Goal: Task Accomplishment & Management: Use online tool/utility

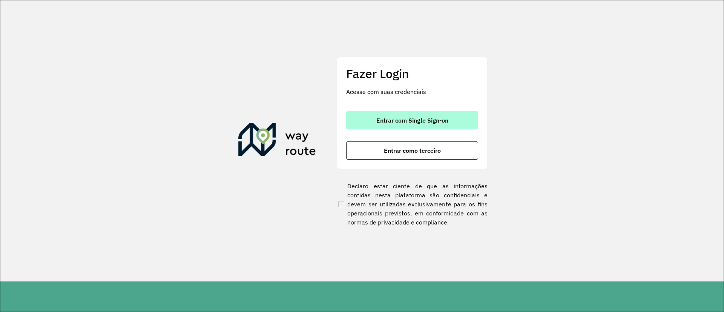
click at [397, 126] on button "Entrar com Single Sign-on" at bounding box center [412, 120] width 132 height 18
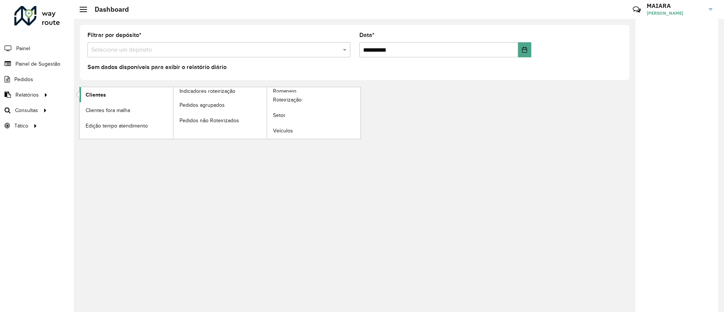
click at [98, 91] on span "Clientes" at bounding box center [96, 95] width 20 height 8
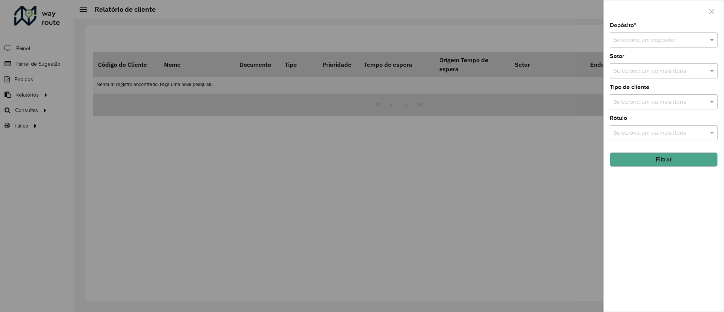
click at [658, 38] on input "text" at bounding box center [656, 40] width 85 height 9
click at [624, 72] on span "CDD [GEOGRAPHIC_DATA]" at bounding box center [650, 74] width 74 height 6
click at [655, 164] on button "Filtrar" at bounding box center [664, 159] width 108 height 14
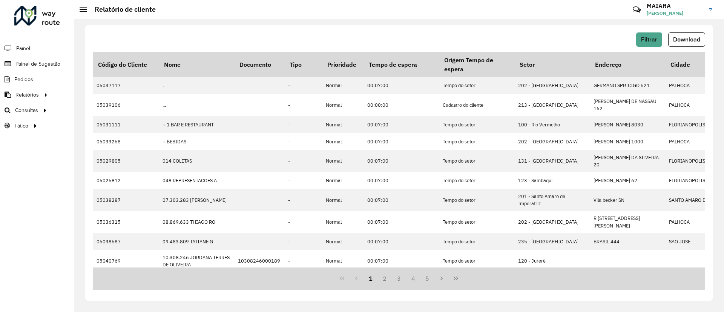
click at [671, 47] on div "Filtrar Download" at bounding box center [399, 42] width 612 height 20
click at [674, 45] on button "Download" at bounding box center [686, 39] width 37 height 14
click at [44, 63] on span "Painel de Sugestão" at bounding box center [38, 64] width 47 height 8
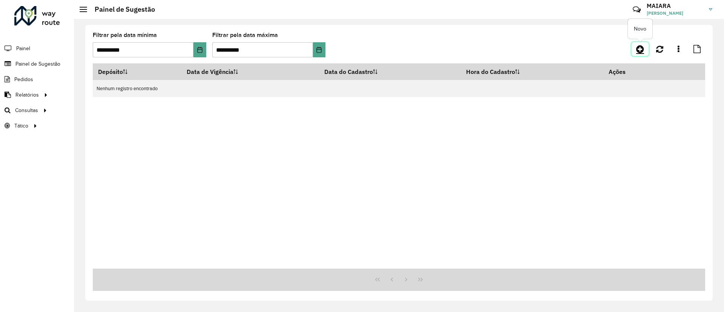
click at [634, 52] on link at bounding box center [640, 49] width 17 height 14
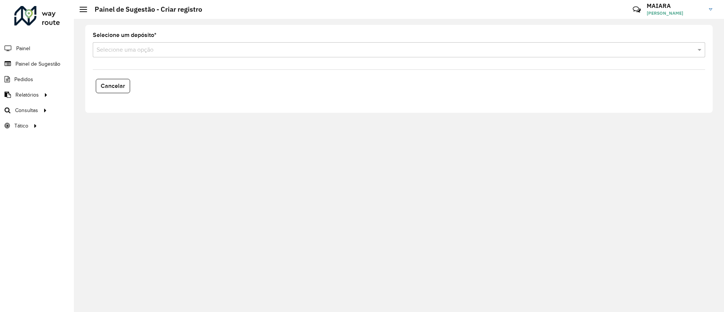
click at [157, 42] on div "Selecione uma opção" at bounding box center [399, 49] width 612 height 15
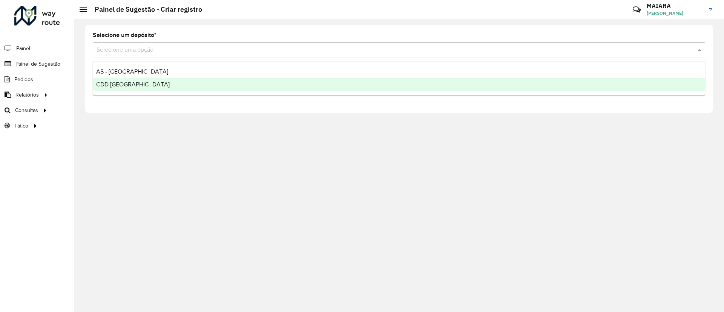
click at [98, 82] on span "CDD [GEOGRAPHIC_DATA]" at bounding box center [133, 84] width 74 height 6
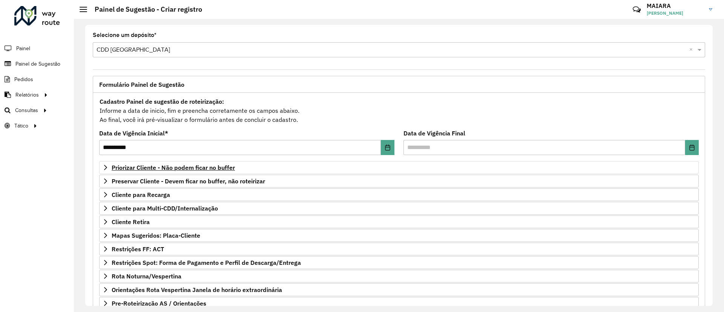
scroll to position [57, 0]
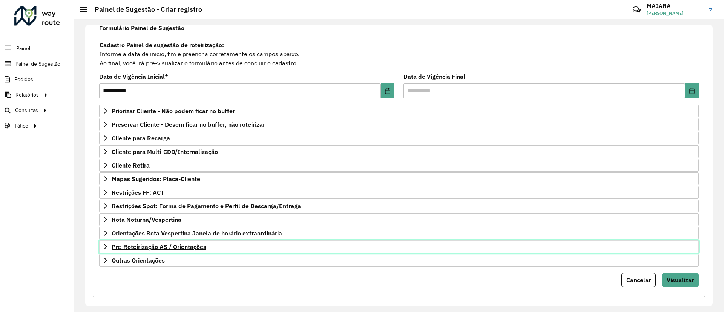
click at [181, 252] on link "Pre-Roteirização AS / Orientações" at bounding box center [399, 246] width 600 height 13
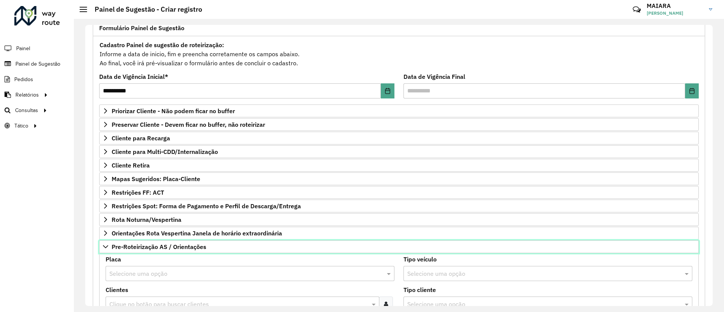
scroll to position [113, 0]
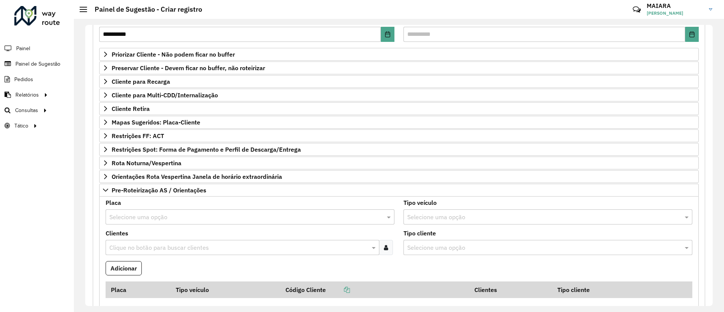
click at [150, 216] on input "text" at bounding box center [242, 217] width 266 height 9
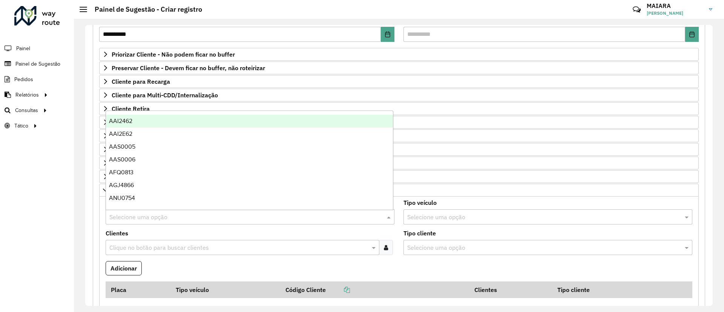
paste input "*******"
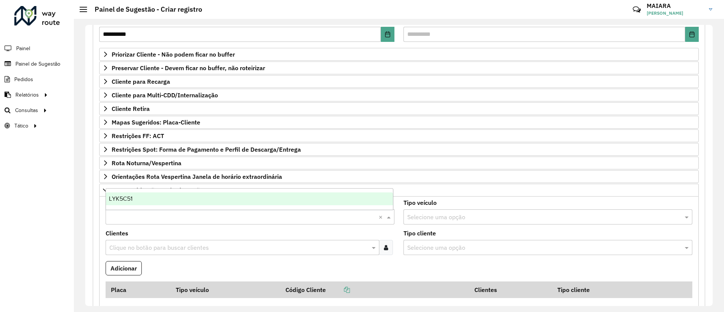
type input "*******"
click at [166, 203] on div "LYK5C51" at bounding box center [249, 198] width 287 height 13
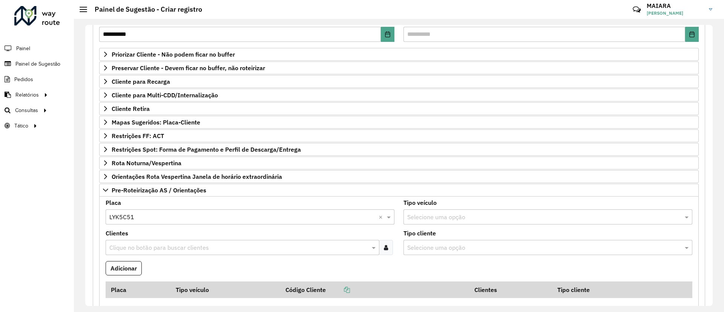
click at [384, 250] on div at bounding box center [386, 247] width 14 height 15
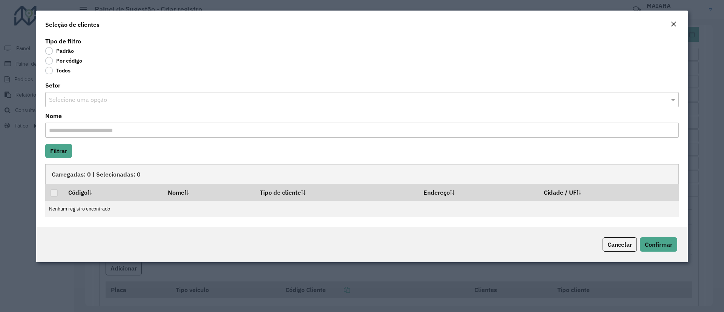
click at [49, 61] on label "Por código" at bounding box center [63, 61] width 37 height 8
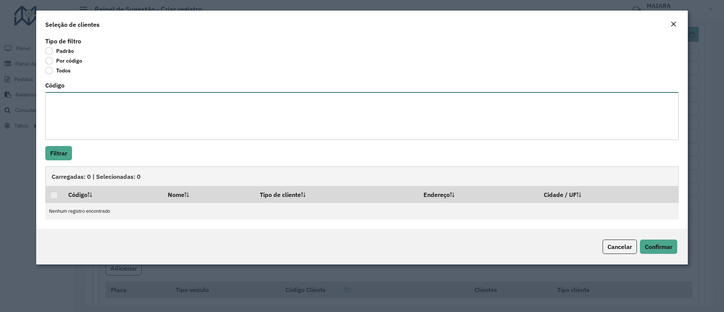
click at [81, 103] on textarea "Código" at bounding box center [362, 116] width 634 height 48
paste textarea "***** *****"
type textarea "***** *****"
click at [48, 152] on button "Filtrar" at bounding box center [58, 153] width 27 height 14
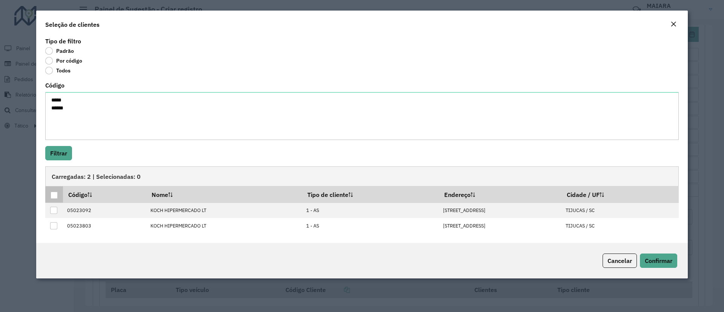
click at [52, 198] on div at bounding box center [54, 195] width 7 height 7
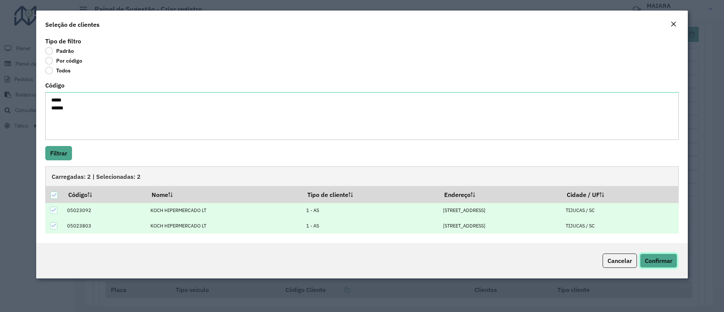
click at [663, 262] on span "Confirmar" at bounding box center [659, 261] width 28 height 8
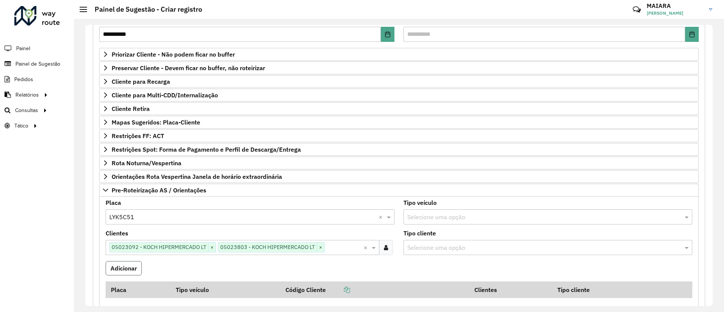
click at [126, 268] on button "Adicionar" at bounding box center [124, 268] width 36 height 14
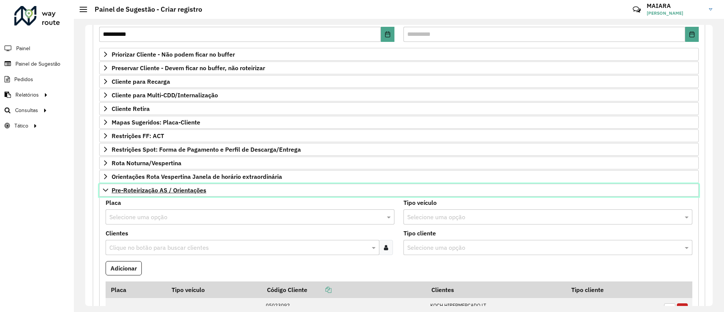
click at [146, 194] on link "Pre-Roteirização AS / Orientações" at bounding box center [399, 190] width 600 height 13
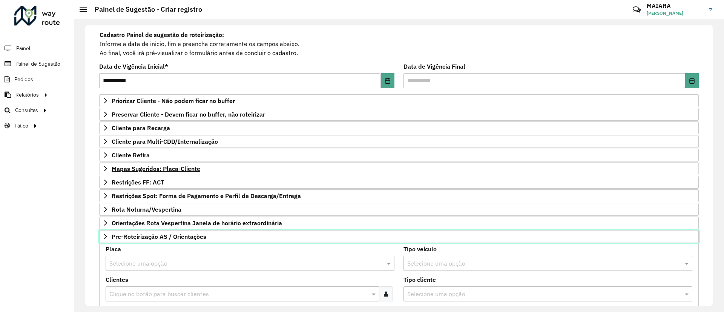
scroll to position [64, 0]
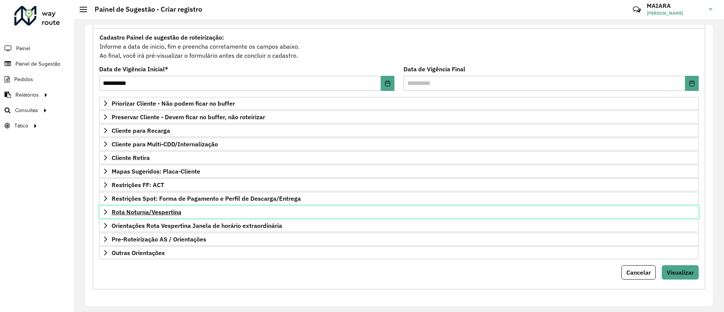
click at [152, 212] on span "Rota Noturna/Vespertina" at bounding box center [147, 212] width 70 height 6
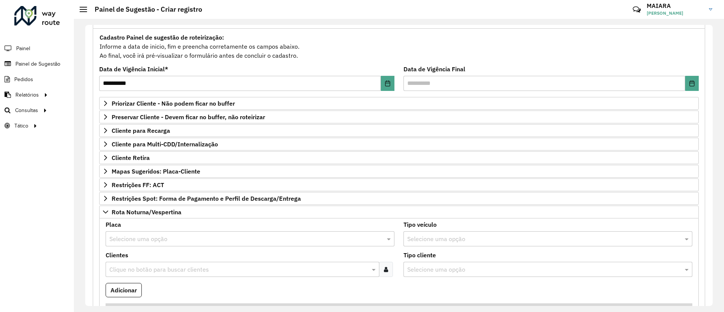
click at [181, 237] on input "text" at bounding box center [242, 239] width 266 height 9
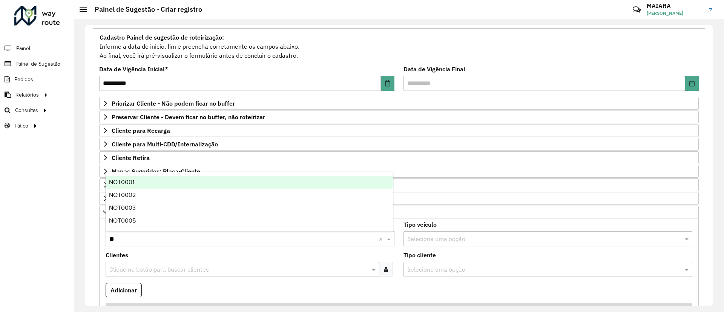
type input "***"
drag, startPoint x: 120, startPoint y: 180, endPoint x: 148, endPoint y: 241, distance: 67.7
click at [120, 180] on span "NOT0001" at bounding box center [121, 182] width 25 height 6
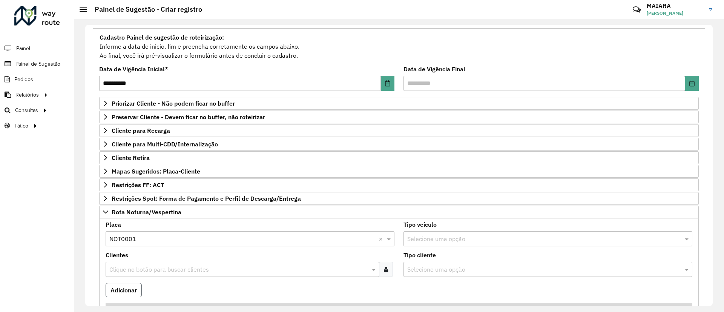
click at [136, 283] on button "Adicionar" at bounding box center [124, 290] width 36 height 14
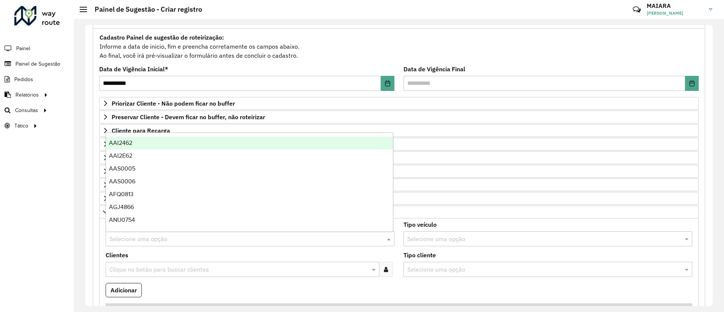
click at [150, 242] on input "text" at bounding box center [242, 239] width 266 height 9
type input "***"
drag, startPoint x: 122, startPoint y: 144, endPoint x: 165, endPoint y: 198, distance: 69.3
click at [123, 144] on span "VAN0001" at bounding box center [122, 143] width 26 height 6
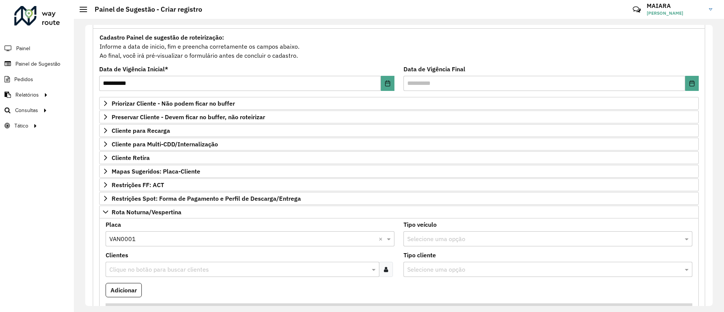
drag, startPoint x: 120, startPoint y: 286, endPoint x: 139, endPoint y: 261, distance: 32.1
click at [120, 287] on button "Adicionar" at bounding box center [124, 290] width 36 height 14
click at [153, 241] on input "text" at bounding box center [242, 239] width 266 height 9
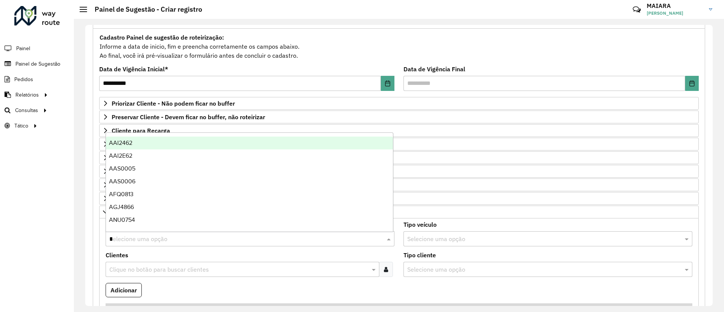
type input "**"
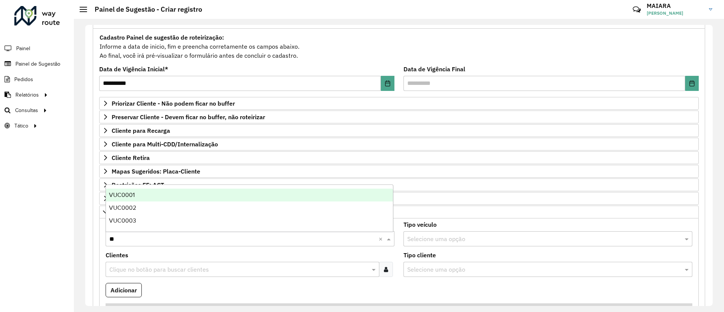
click at [118, 196] on span "VUC0001" at bounding box center [122, 195] width 26 height 6
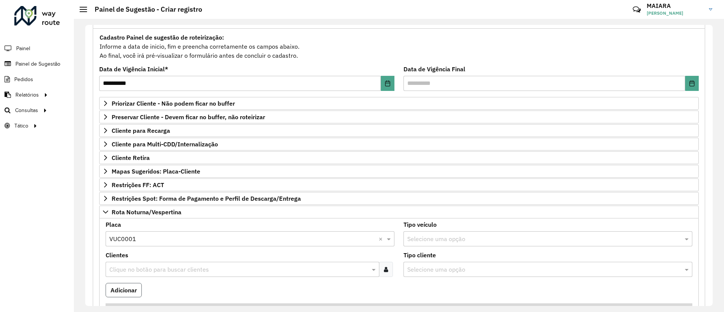
click at [122, 292] on button "Adicionar" at bounding box center [124, 290] width 36 height 14
click at [152, 240] on input "text" at bounding box center [242, 239] width 266 height 9
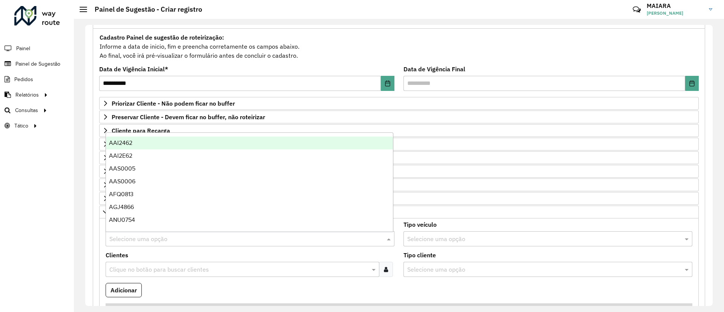
paste input "*******"
type input "*******"
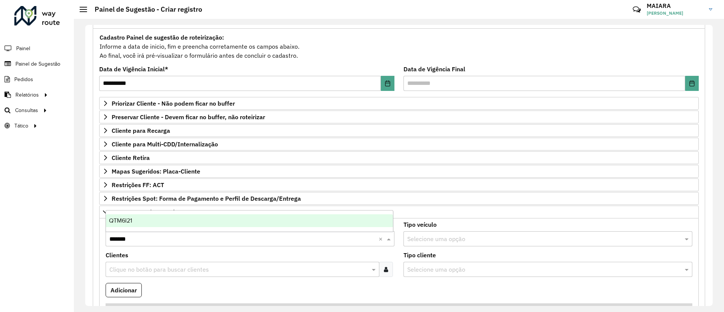
click at [158, 224] on div "QTM6I21" at bounding box center [249, 220] width 287 height 13
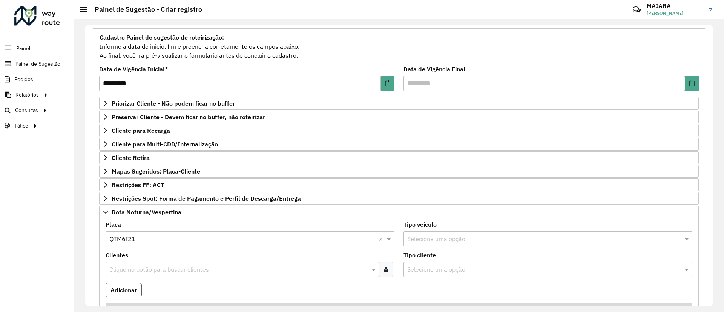
click at [127, 290] on button "Adicionar" at bounding box center [124, 290] width 36 height 14
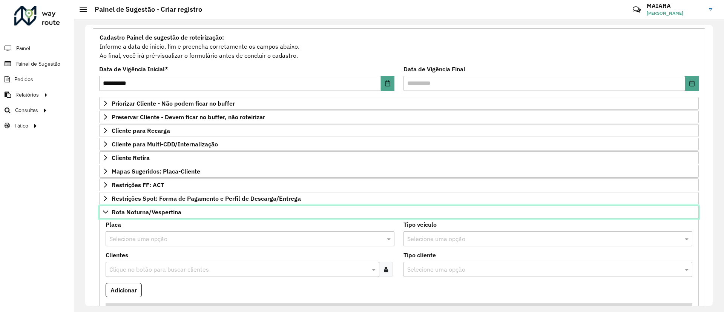
click at [138, 212] on span "Rota Noturna/Vespertina" at bounding box center [147, 212] width 70 height 6
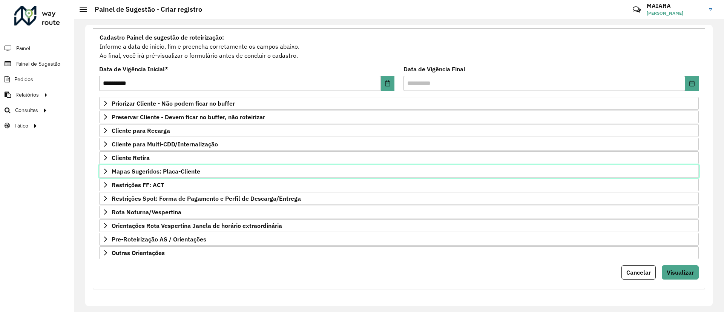
click at [170, 171] on span "Mapas Sugeridos: Placa-Cliente" at bounding box center [156, 171] width 89 height 6
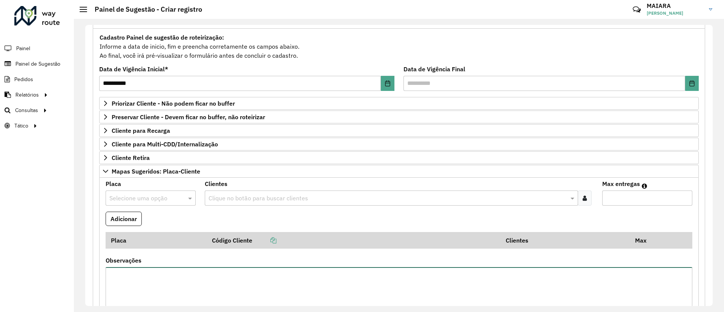
click at [145, 273] on textarea "Observações" at bounding box center [399, 299] width 587 height 64
paste textarea "**********"
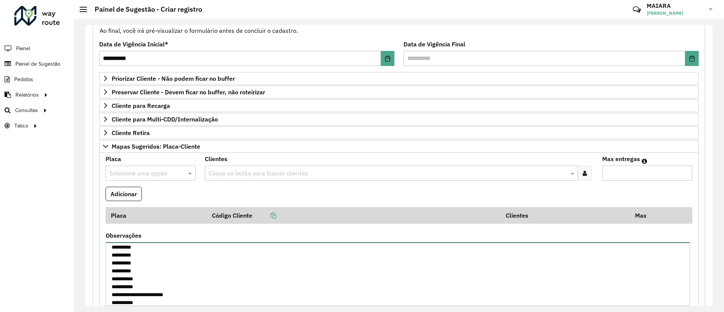
scroll to position [48, 0]
drag, startPoint x: 181, startPoint y: 287, endPoint x: 107, endPoint y: 288, distance: 73.9
click at [107, 288] on textarea "**********" at bounding box center [398, 274] width 585 height 64
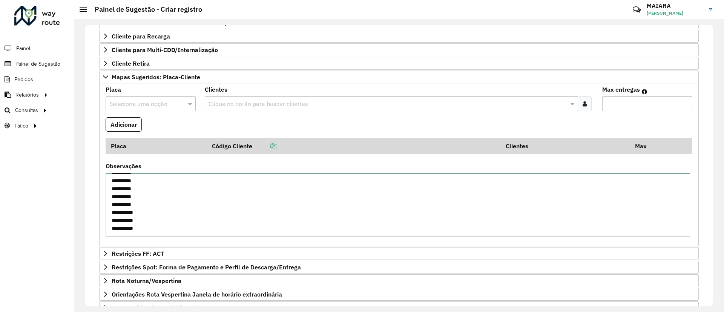
scroll to position [227, 0]
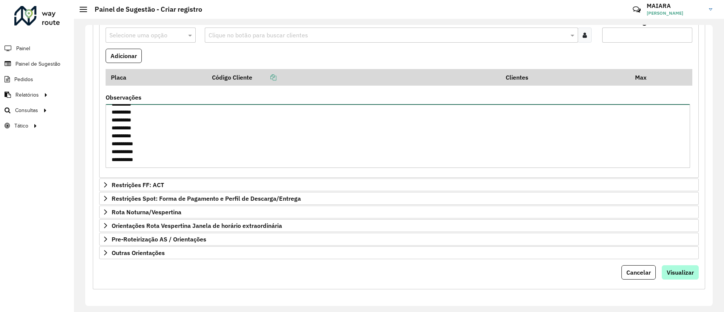
type textarea "**********"
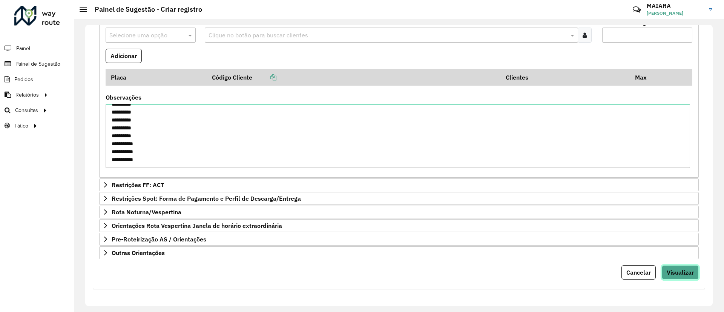
click at [675, 272] on span "Visualizar" at bounding box center [680, 272] width 27 height 8
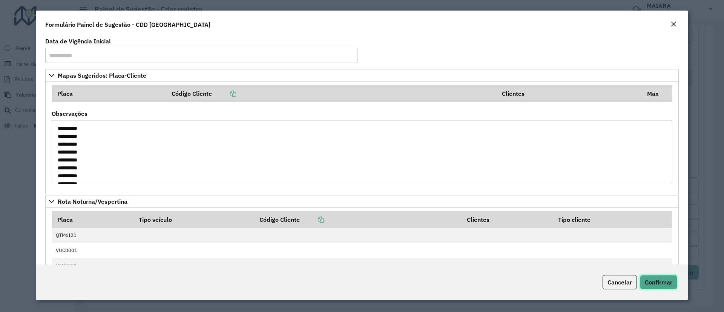
click at [670, 281] on span "Confirmar" at bounding box center [659, 282] width 28 height 8
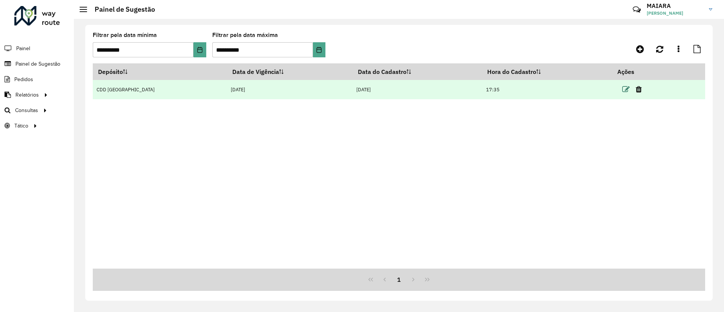
click at [624, 88] on icon at bounding box center [626, 90] width 8 height 8
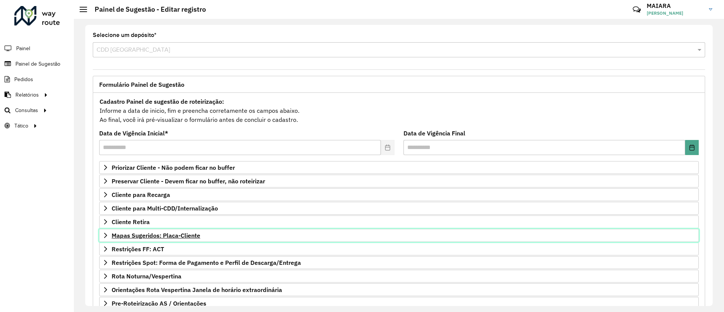
click at [137, 232] on span "Mapas Sugeridos: Placa-Cliente" at bounding box center [156, 235] width 89 height 6
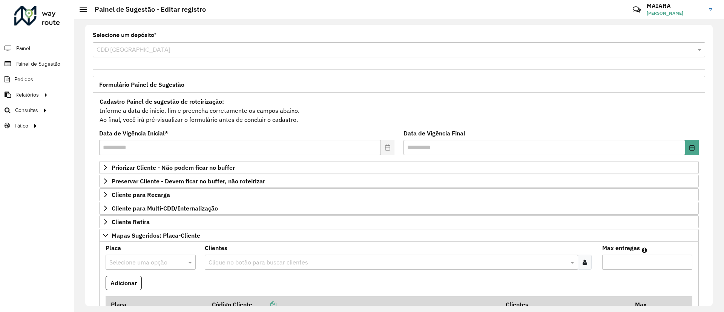
click at [122, 258] on input "text" at bounding box center [143, 262] width 68 height 9
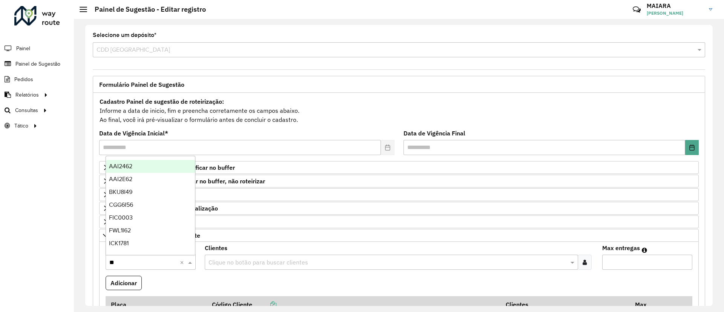
type input "***"
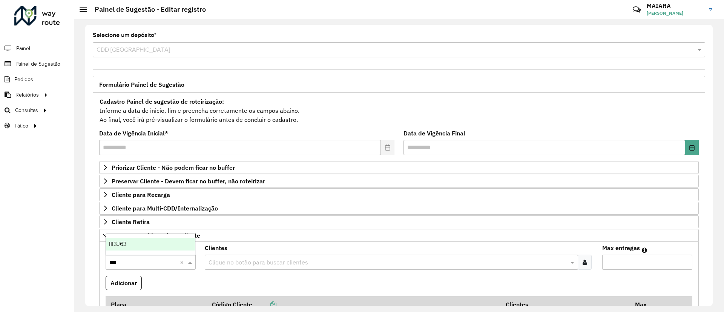
click at [131, 246] on div "III3J63" at bounding box center [150, 244] width 89 height 13
click at [579, 261] on div at bounding box center [585, 262] width 14 height 15
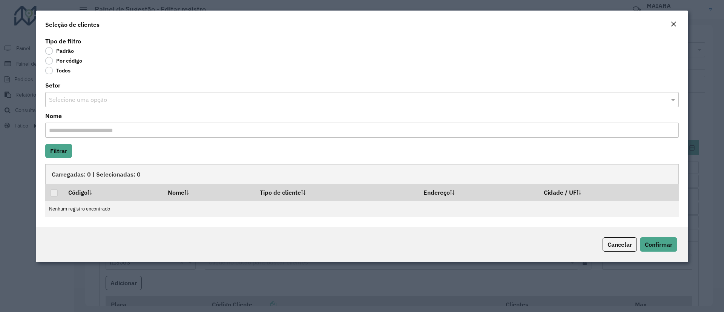
click at [67, 64] on div "Por código" at bounding box center [362, 62] width 634 height 9
click at [73, 58] on label "Por código" at bounding box center [63, 61] width 37 height 8
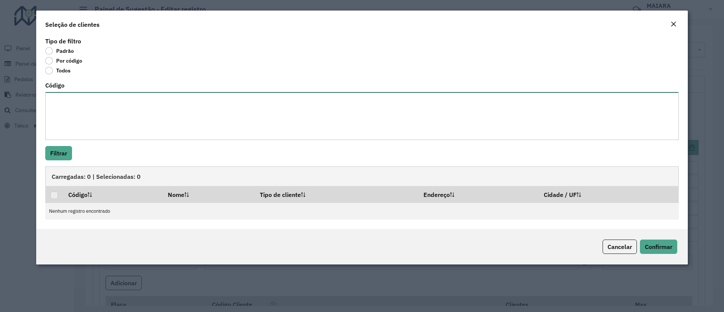
click at [105, 126] on textarea "Código" at bounding box center [362, 116] width 634 height 48
paste textarea "***** *****"
type textarea "***** *****"
click at [67, 153] on button "Filtrar" at bounding box center [58, 153] width 27 height 14
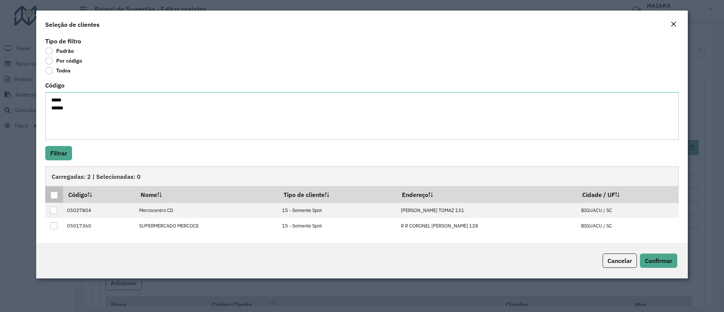
click at [55, 193] on div at bounding box center [54, 195] width 7 height 7
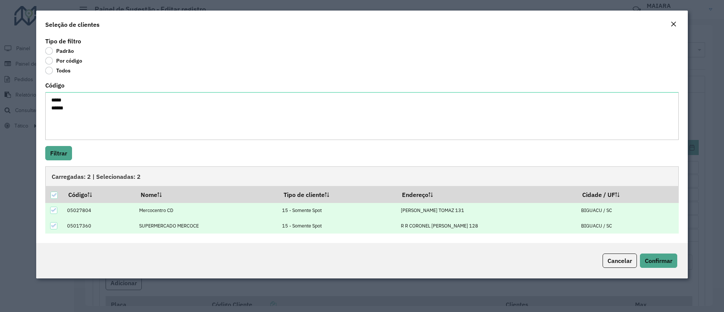
click at [652, 250] on div "Cancelar Confirmar" at bounding box center [362, 260] width 652 height 35
click at [652, 257] on span "Confirmar" at bounding box center [659, 261] width 28 height 8
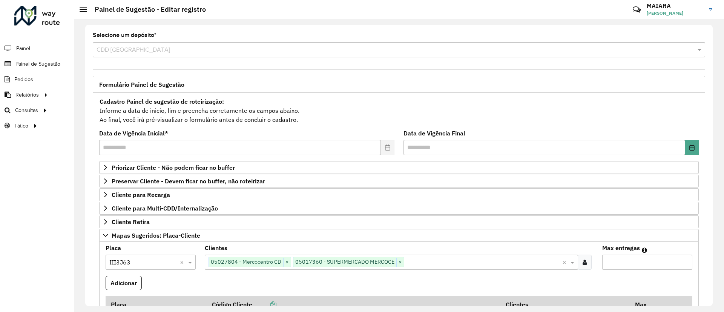
click at [621, 262] on input "Max entregas" at bounding box center [647, 262] width 90 height 15
type input "*"
click at [126, 278] on button "Adicionar" at bounding box center [124, 283] width 36 height 14
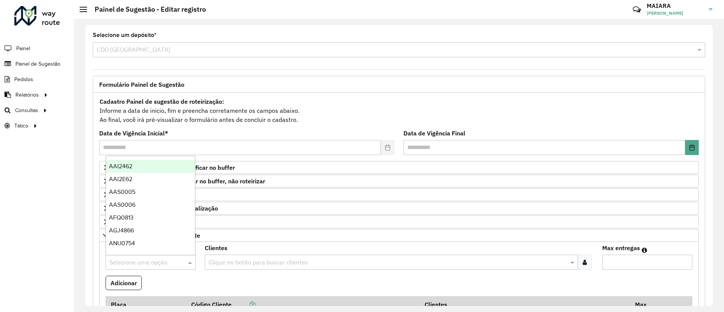
click at [126, 258] on input "text" at bounding box center [143, 262] width 68 height 9
type input "***"
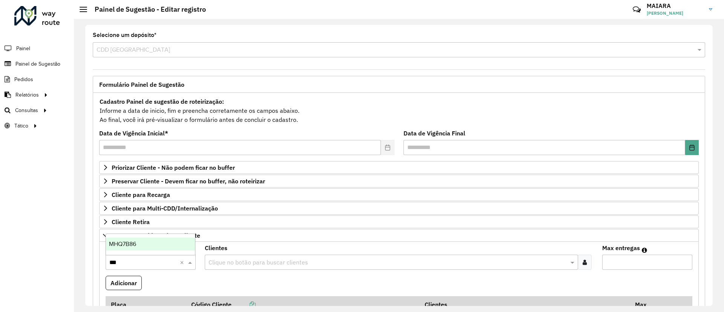
click at [173, 246] on div "MHQ7B86" at bounding box center [150, 244] width 89 height 13
click at [236, 261] on input "text" at bounding box center [388, 262] width 362 height 9
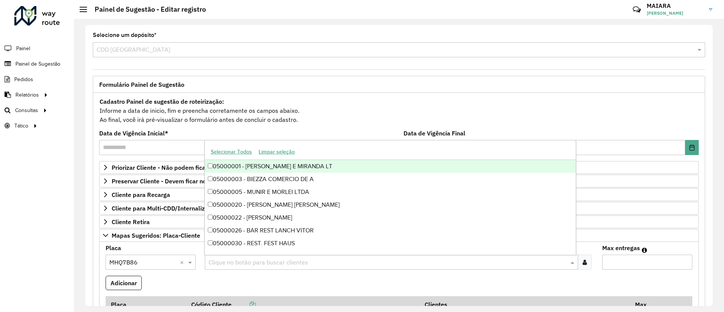
paste input "*****"
type input "*****"
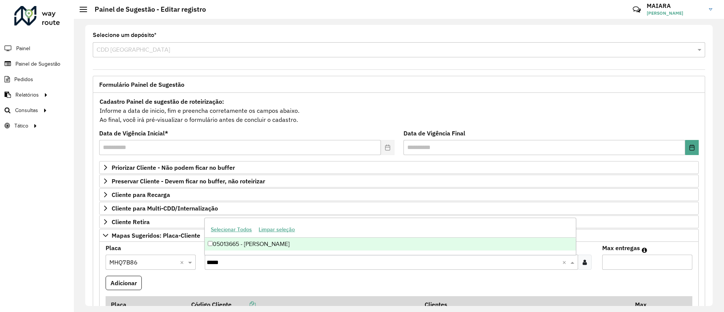
click at [250, 247] on div "05013665 - [PERSON_NAME]" at bounding box center [390, 244] width 371 height 13
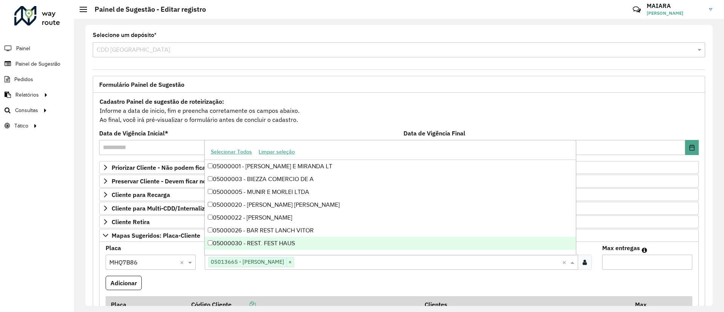
click at [624, 267] on input "Max entregas" at bounding box center [647, 262] width 90 height 15
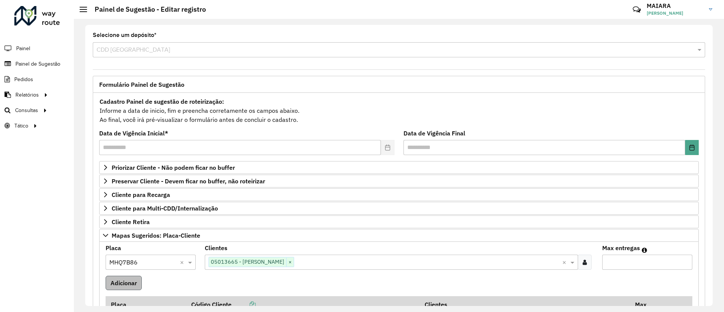
type input "**"
click at [117, 281] on button "Adicionar" at bounding box center [124, 283] width 36 height 14
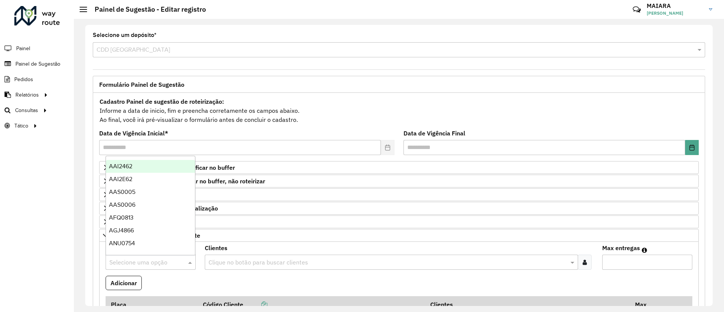
click at [150, 264] on input "text" at bounding box center [143, 262] width 68 height 9
type input "***"
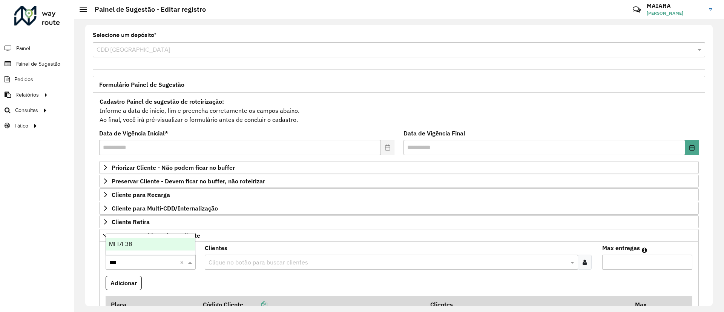
click at [165, 244] on div "MFI7F38" at bounding box center [150, 244] width 89 height 13
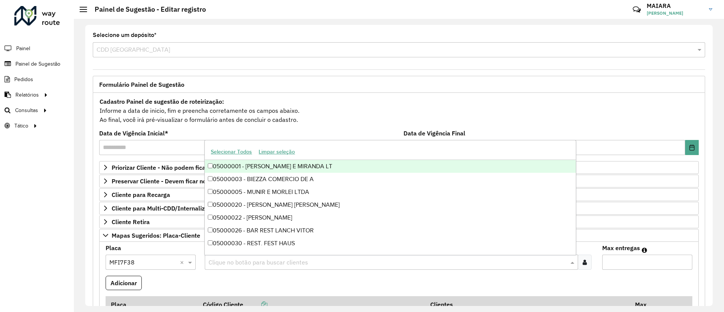
click at [244, 260] on input "text" at bounding box center [388, 262] width 362 height 9
paste input "*****"
type input "*****"
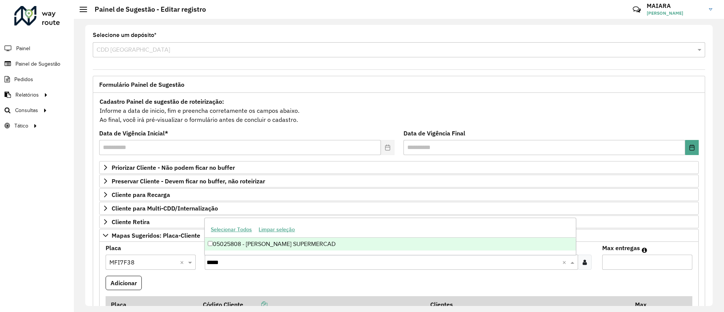
click at [257, 248] on div "05025808 - [PERSON_NAME] SUPERMERCAD" at bounding box center [390, 244] width 371 height 13
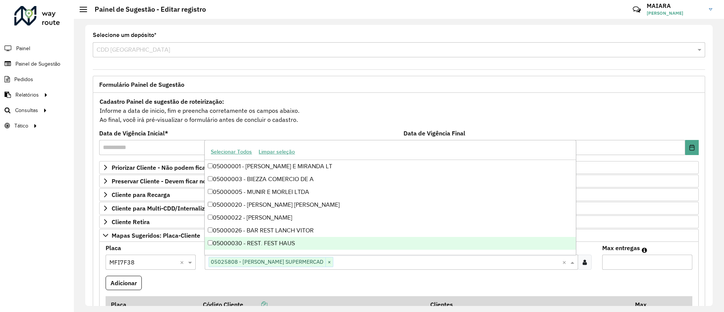
click at [638, 262] on input "Max entregas" at bounding box center [647, 262] width 90 height 15
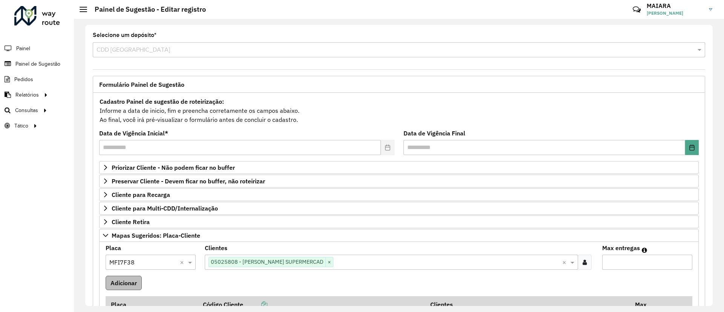
type input "**"
click at [114, 279] on button "Adicionar" at bounding box center [124, 283] width 36 height 14
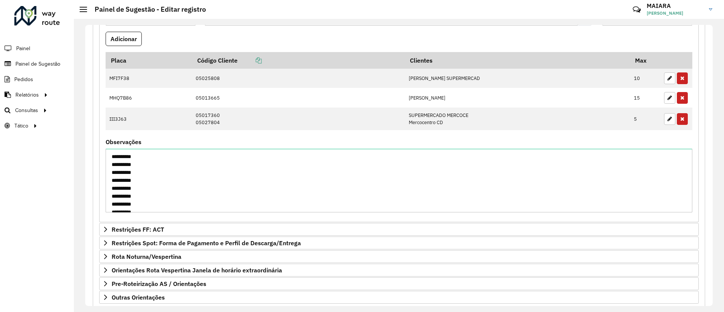
scroll to position [289, 0]
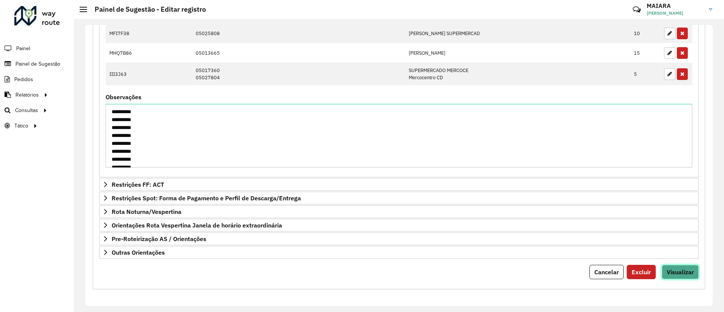
click at [677, 275] on span "Visualizar" at bounding box center [680, 272] width 27 height 8
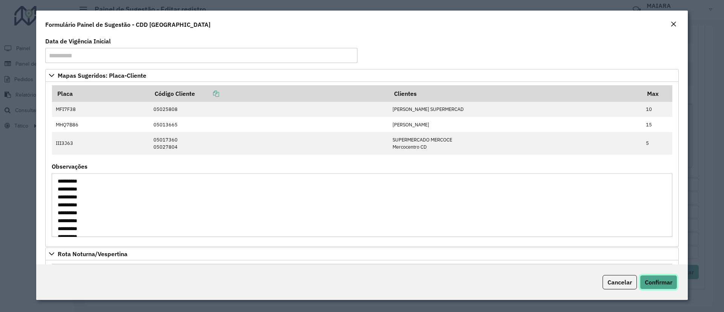
click at [673, 276] on button "Confirmar" at bounding box center [658, 282] width 37 height 14
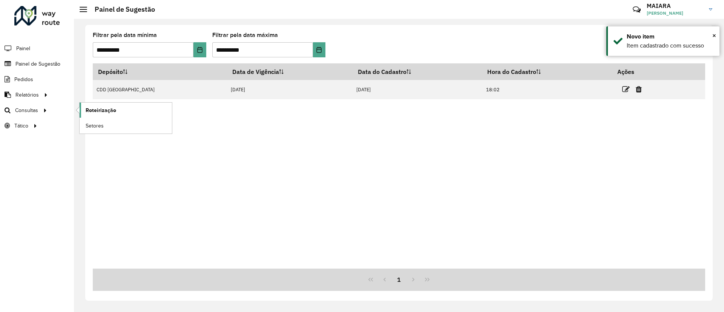
click at [86, 114] on link "Roteirização" at bounding box center [126, 110] width 92 height 15
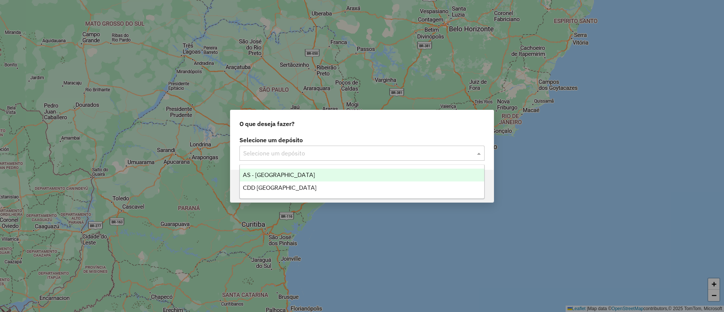
click at [258, 154] on input "text" at bounding box center [354, 153] width 222 height 9
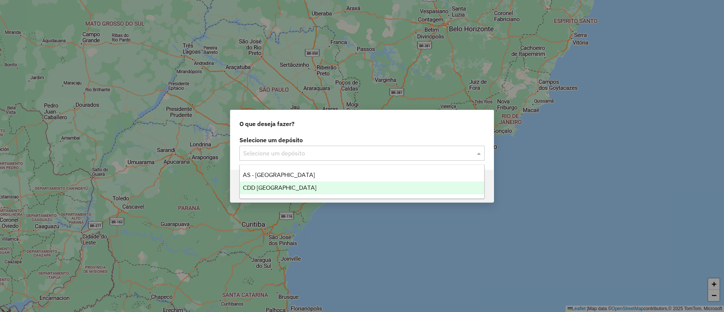
click at [272, 193] on div "CDD [GEOGRAPHIC_DATA]" at bounding box center [362, 187] width 244 height 13
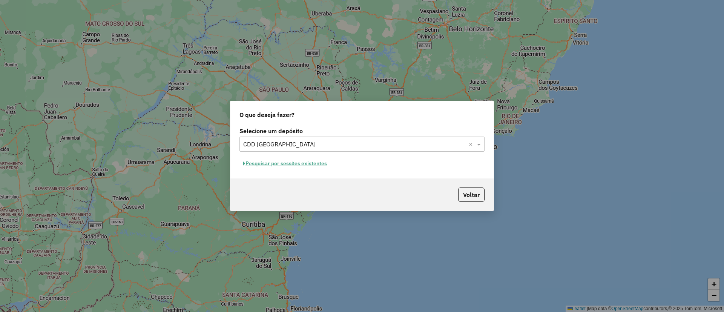
click at [304, 165] on button "Pesquisar por sessões existentes" at bounding box center [284, 164] width 91 height 12
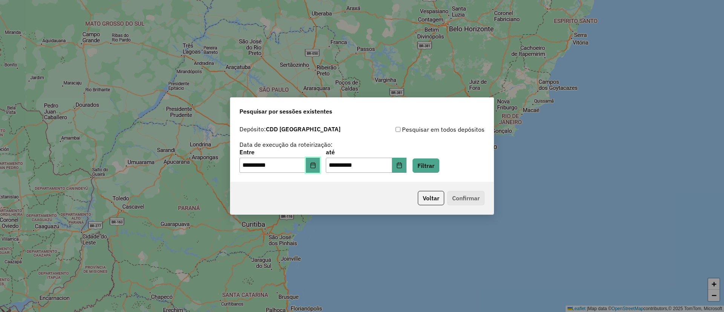
click at [316, 167] on icon "Choose Date" at bounding box center [313, 165] width 6 height 6
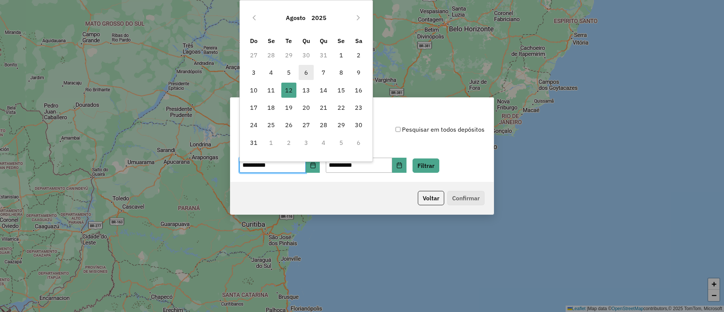
click at [307, 72] on span "6" at bounding box center [306, 72] width 15 height 15
type input "**********"
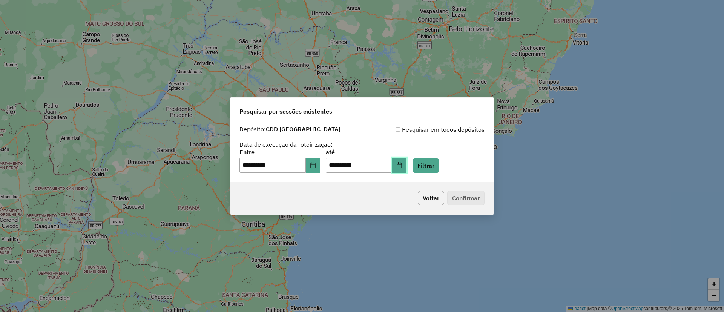
click at [407, 169] on button "Choose Date" at bounding box center [399, 165] width 14 height 15
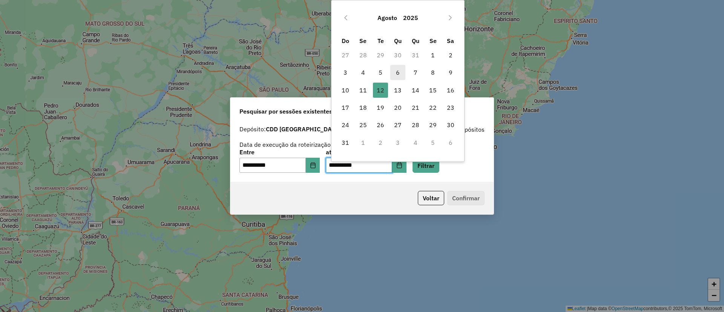
click at [398, 72] on span "6" at bounding box center [397, 72] width 15 height 15
type input "**********"
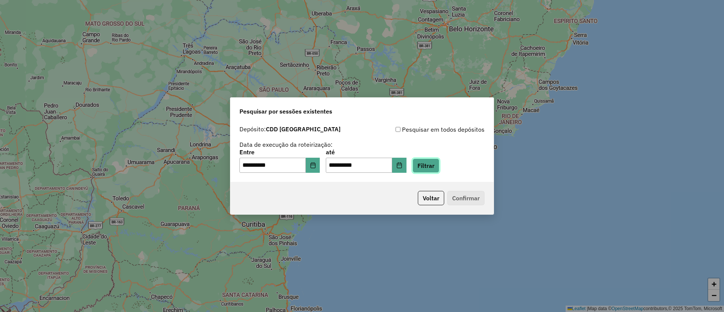
click at [439, 172] on button "Filtrar" at bounding box center [426, 165] width 27 height 14
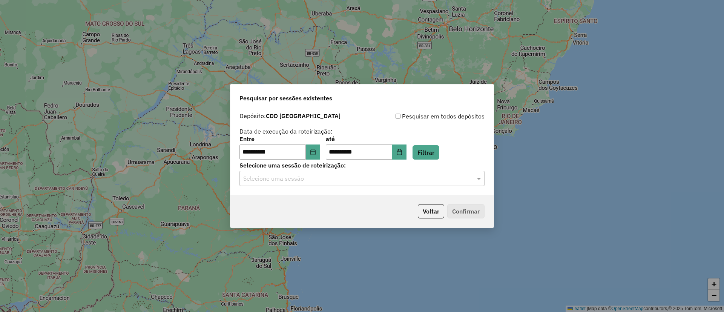
click at [322, 173] on div "Selecione uma sessão" at bounding box center [361, 178] width 245 height 15
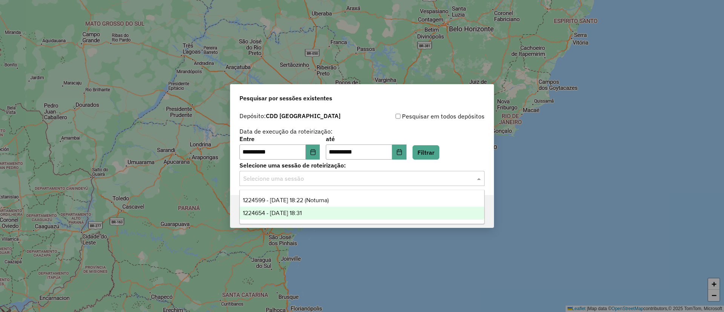
click at [296, 210] on span "1224654 - 06/08/2025 18:31" at bounding box center [272, 213] width 59 height 6
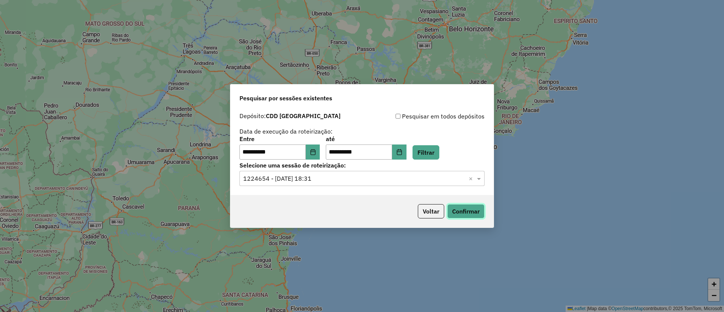
click at [475, 213] on button "Confirmar" at bounding box center [465, 211] width 37 height 14
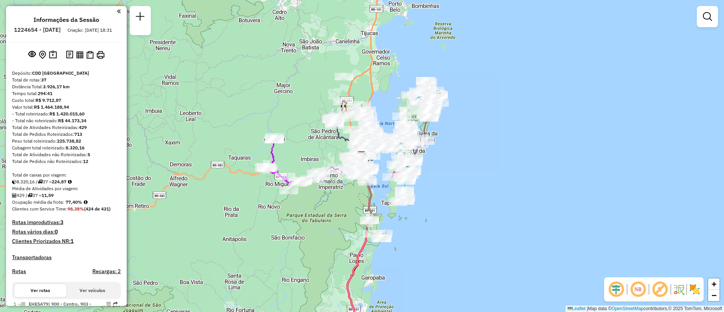
scroll to position [268, 0]
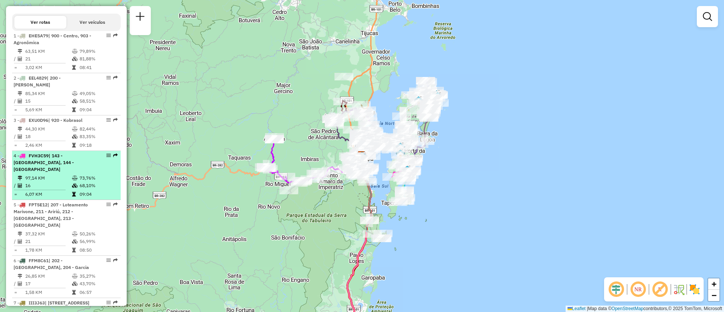
click at [84, 151] on li "4 - FVH3C59 | 143 - Matadeiro, 144 - Ribeirão da Ilha 97,14 KM 73,76% / 16 68,1…" at bounding box center [66, 175] width 109 height 49
select select "**********"
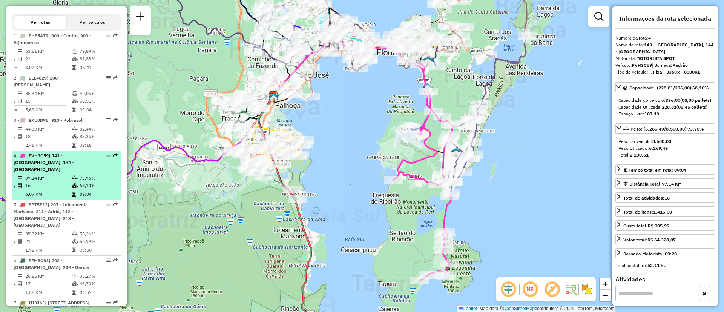
click at [106, 154] on em at bounding box center [108, 155] width 5 height 5
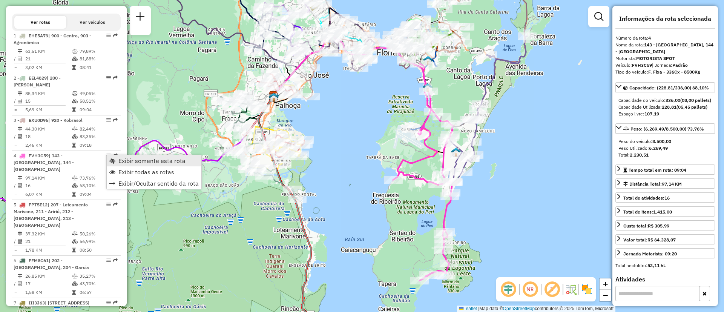
click at [122, 161] on span "Exibir somente esta rota" at bounding box center [151, 161] width 67 height 6
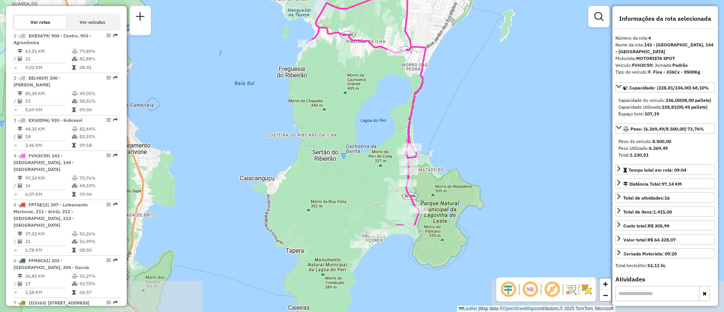
drag, startPoint x: 443, startPoint y: 234, endPoint x: 428, endPoint y: 117, distance: 118.6
click at [428, 117] on div "Janela de atendimento Grade de atendimento Capacidade Transportadoras Veículos …" at bounding box center [362, 156] width 724 height 312
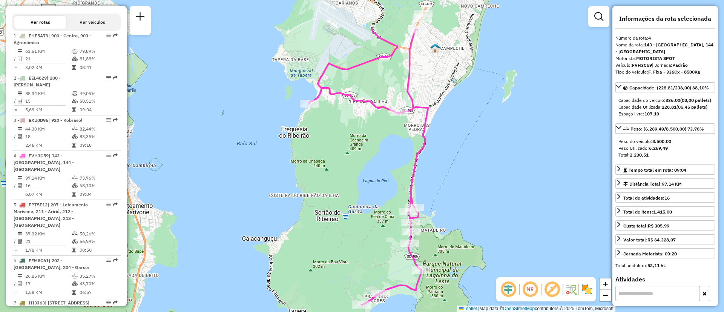
drag, startPoint x: 441, startPoint y: 153, endPoint x: 441, endPoint y: 162, distance: 8.7
click at [441, 162] on div "Janela de atendimento Grade de atendimento Capacidade Transportadoras Veículos …" at bounding box center [362, 156] width 724 height 312
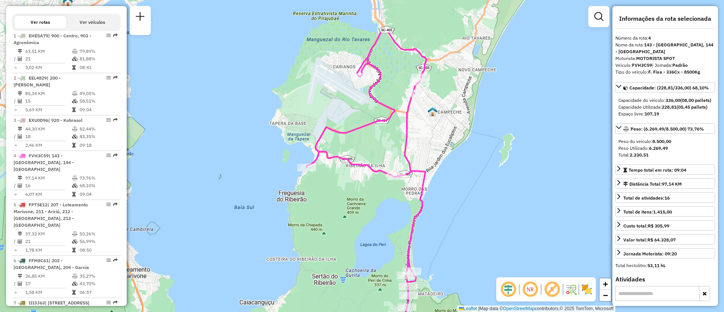
drag, startPoint x: 445, startPoint y: 97, endPoint x: 443, endPoint y: 160, distance: 63.4
click at [443, 160] on div "Janela de atendimento Grade de atendimento Capacidade Transportadoras Veículos …" at bounding box center [362, 156] width 724 height 312
click at [504, 100] on div "Janela de atendimento Grade de atendimento Capacidade Transportadoras Veículos …" at bounding box center [362, 156] width 724 height 312
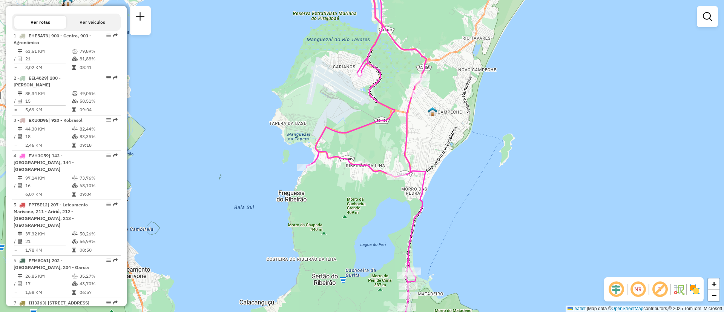
click at [576, 37] on div "Janela de atendimento Grade de atendimento Capacidade Transportadoras Veículos …" at bounding box center [362, 156] width 724 height 312
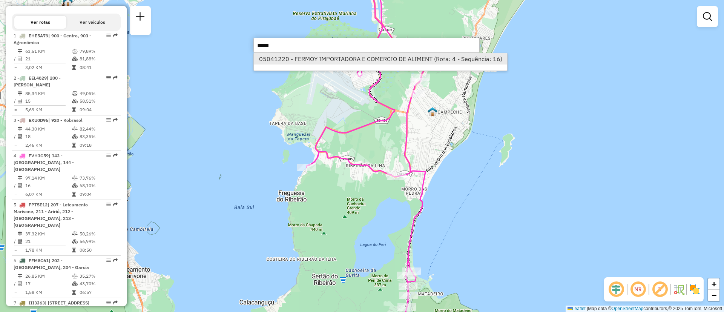
type input "*****"
click at [425, 64] on li "05041220 - FERMOY IMPORTADORA E COMERCIO DE ALIMENT (Rota: 4 - Sequência: 16)" at bounding box center [380, 58] width 253 height 11
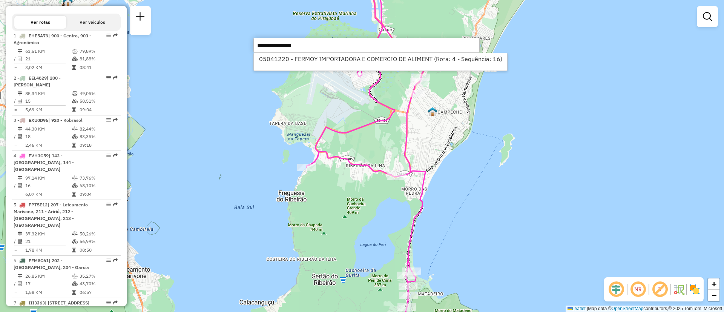
select select "**********"
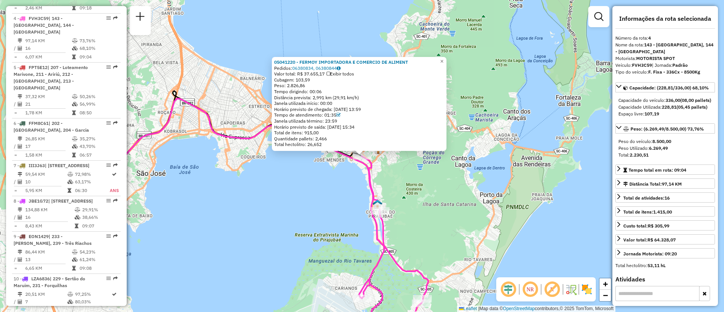
scroll to position [413, 0]
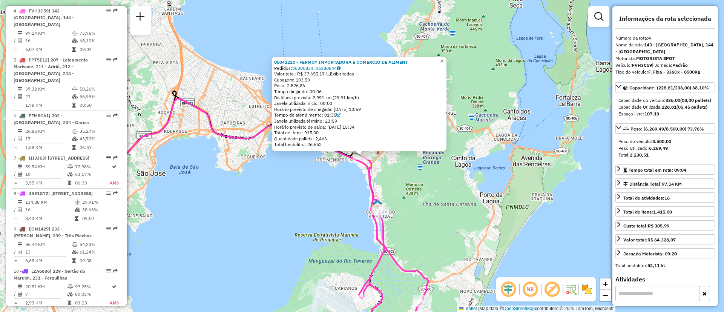
click at [443, 59] on span "×" at bounding box center [441, 61] width 3 height 6
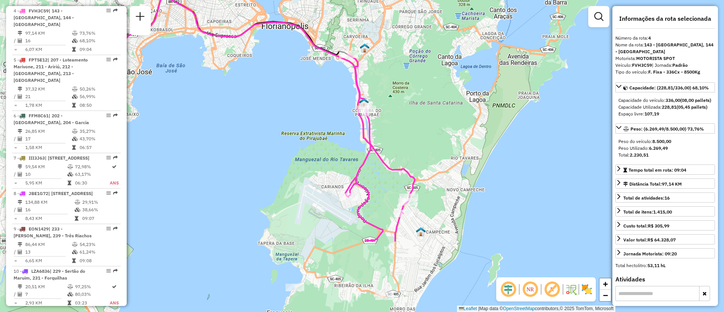
drag, startPoint x: 464, startPoint y: 209, endPoint x: 449, endPoint y: 100, distance: 110.3
click at [449, 100] on div "Janela de atendimento Grade de atendimento Capacidade Transportadoras Veículos …" at bounding box center [362, 156] width 724 height 312
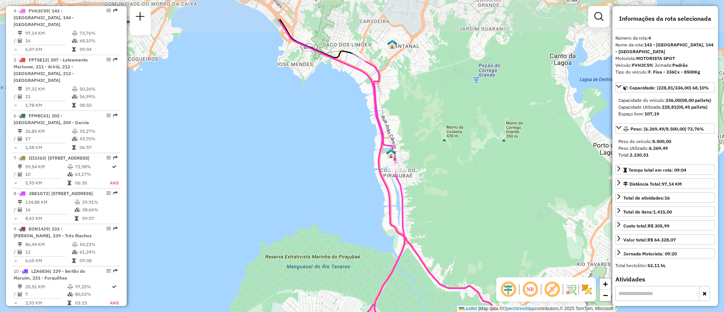
drag, startPoint x: 375, startPoint y: 86, endPoint x: 416, endPoint y: 122, distance: 54.3
click at [416, 122] on div "Janela de atendimento Grade de atendimento Capacidade Transportadoras Veículos …" at bounding box center [362, 156] width 724 height 312
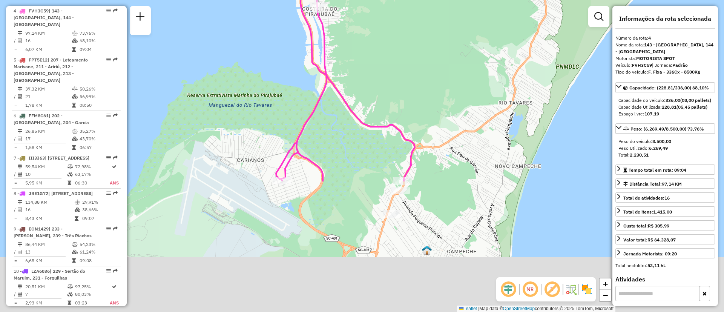
drag, startPoint x: 508, startPoint y: 221, endPoint x: 430, endPoint y: 59, distance: 179.3
click at [430, 59] on div "Janela de atendimento Grade de atendimento Capacidade Transportadoras Veículos …" at bounding box center [362, 156] width 724 height 312
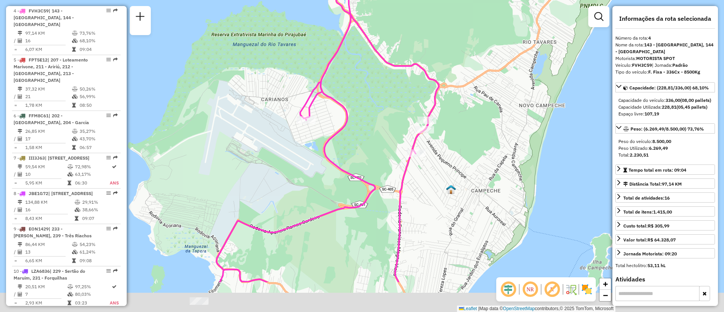
drag, startPoint x: 440, startPoint y: 222, endPoint x: 464, endPoint y: 162, distance: 65.0
click at [464, 162] on div "Janela de atendimento Grade de atendimento Capacidade Transportadoras Veículos …" at bounding box center [362, 156] width 724 height 312
